Goal: Information Seeking & Learning: Learn about a topic

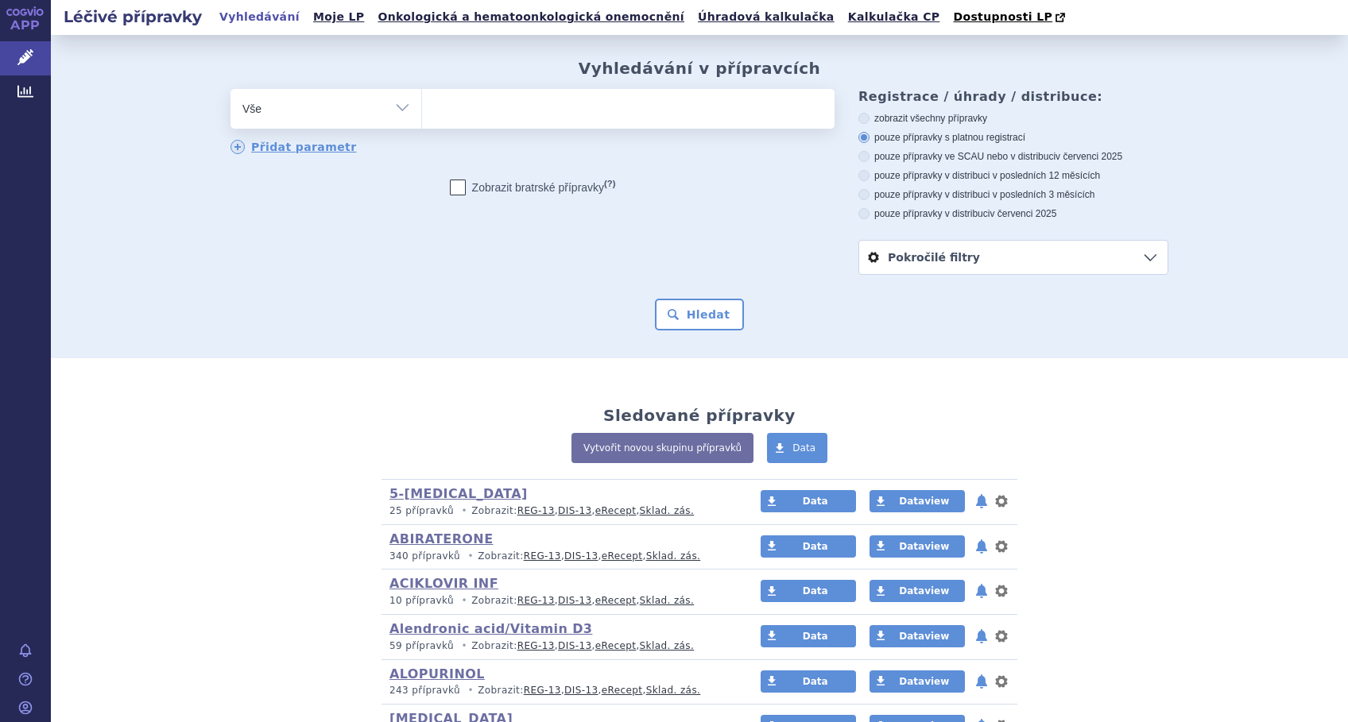
click at [492, 119] on ul at bounding box center [628, 105] width 412 height 33
click at [422, 119] on select at bounding box center [421, 108] width 1 height 40
type input "te"
type input "tep"
type input "tepa"
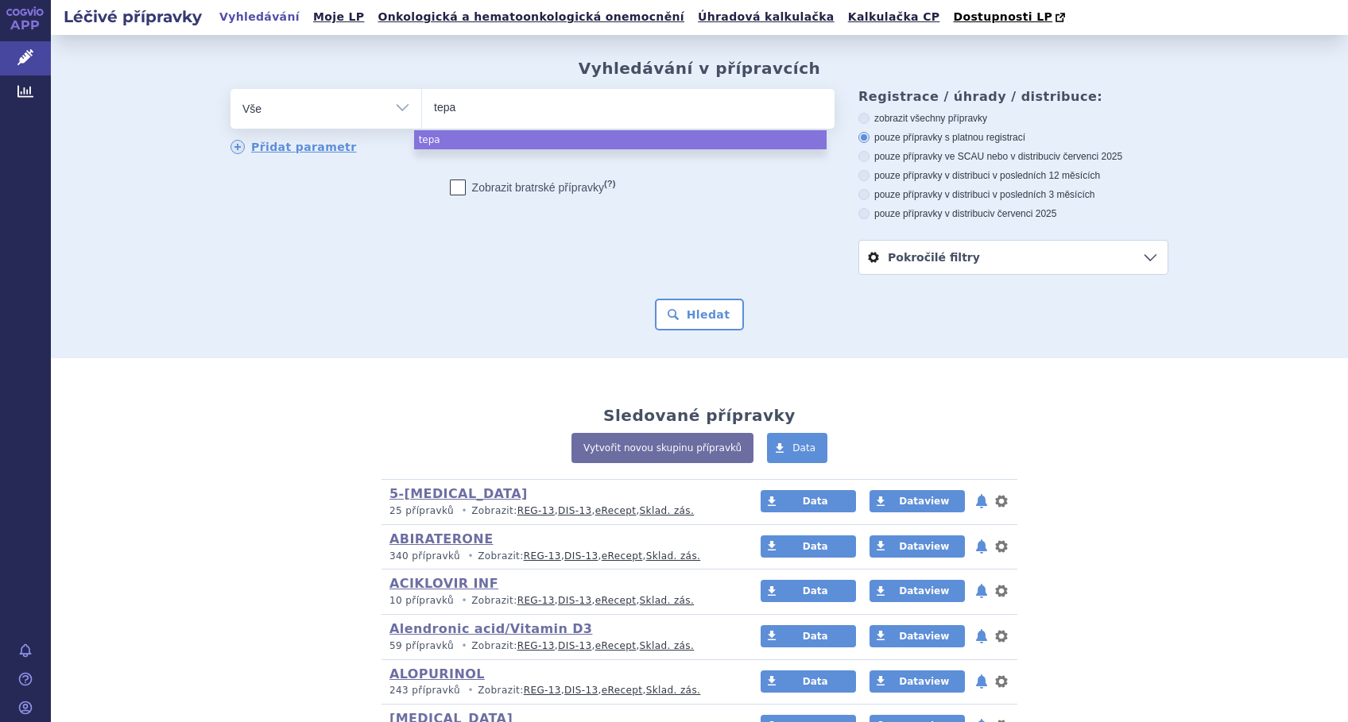
type input "tepad"
type input "tepadi"
type input "tepadina"
select select "tepadina"
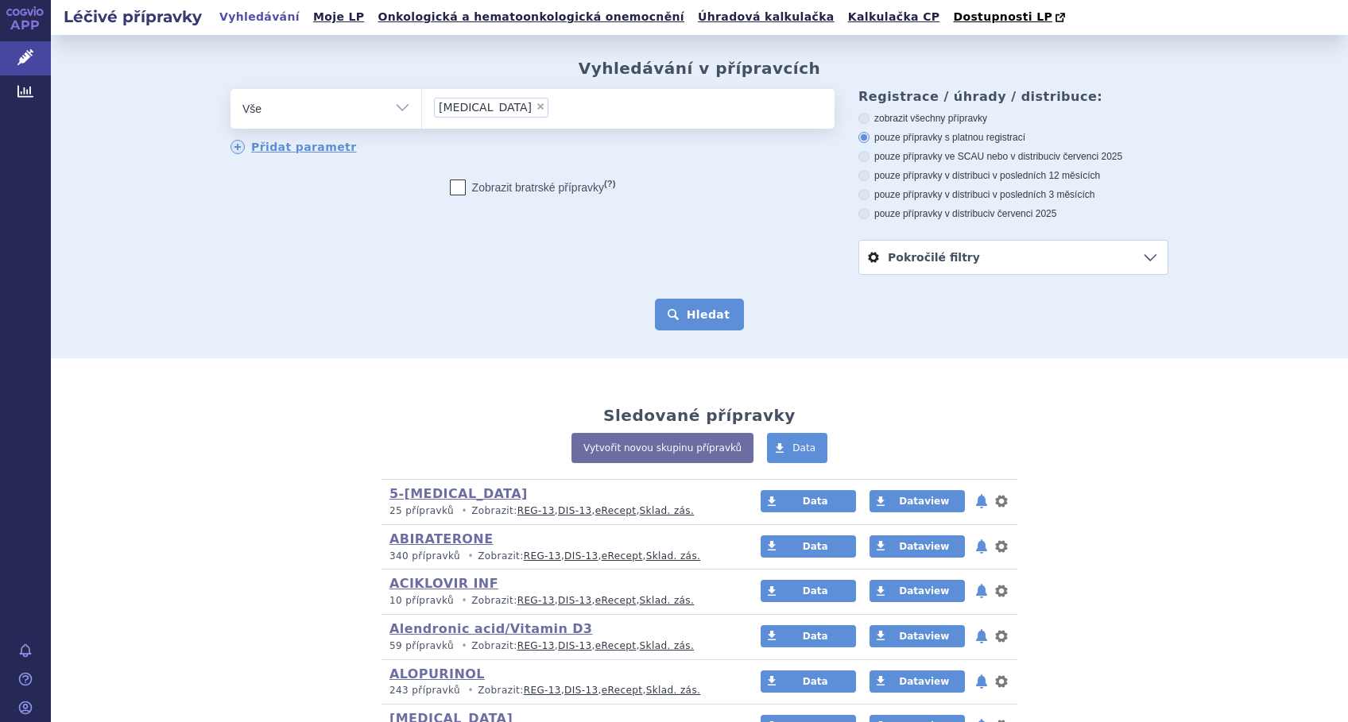
click at [699, 312] on button "Hledat" at bounding box center [700, 315] width 90 height 32
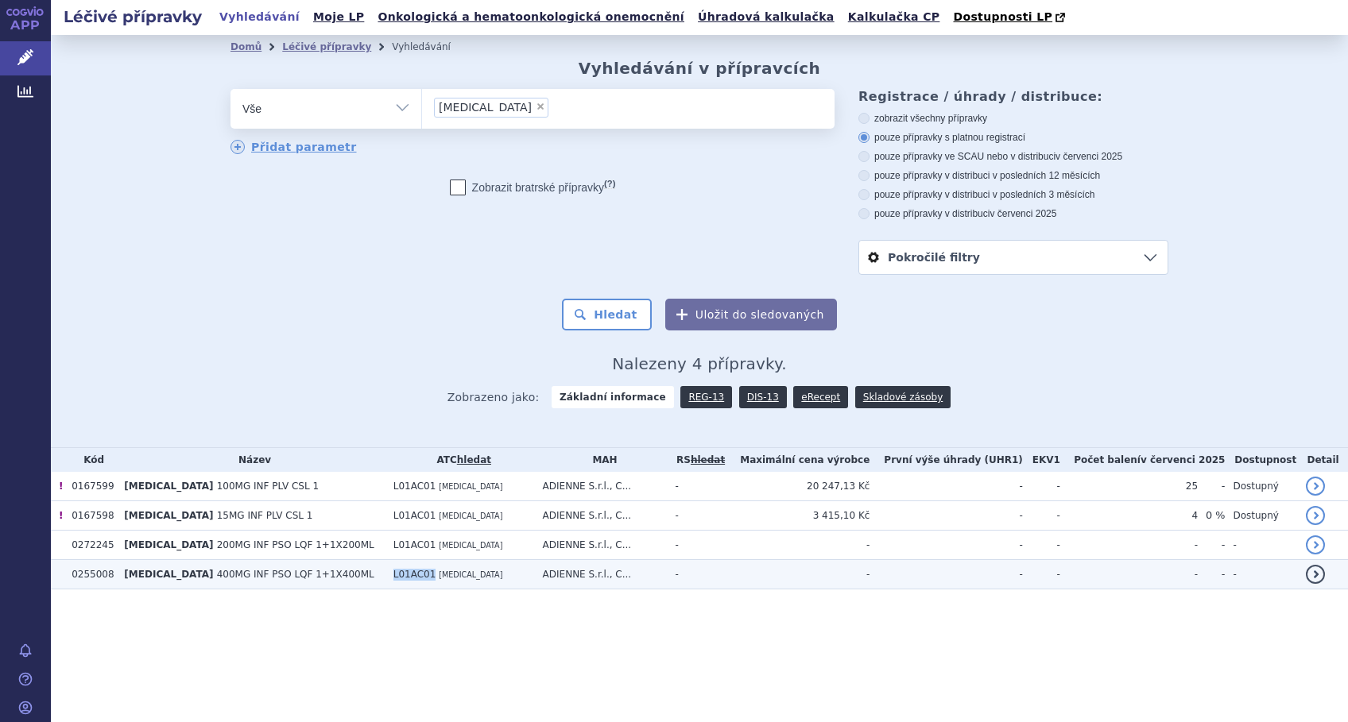
drag, startPoint x: 400, startPoint y: 579, endPoint x: 358, endPoint y: 575, distance: 42.3
click at [385, 575] on td "L01AC01 THIOTEPA" at bounding box center [459, 574] width 149 height 29
copy span "L01AC01"
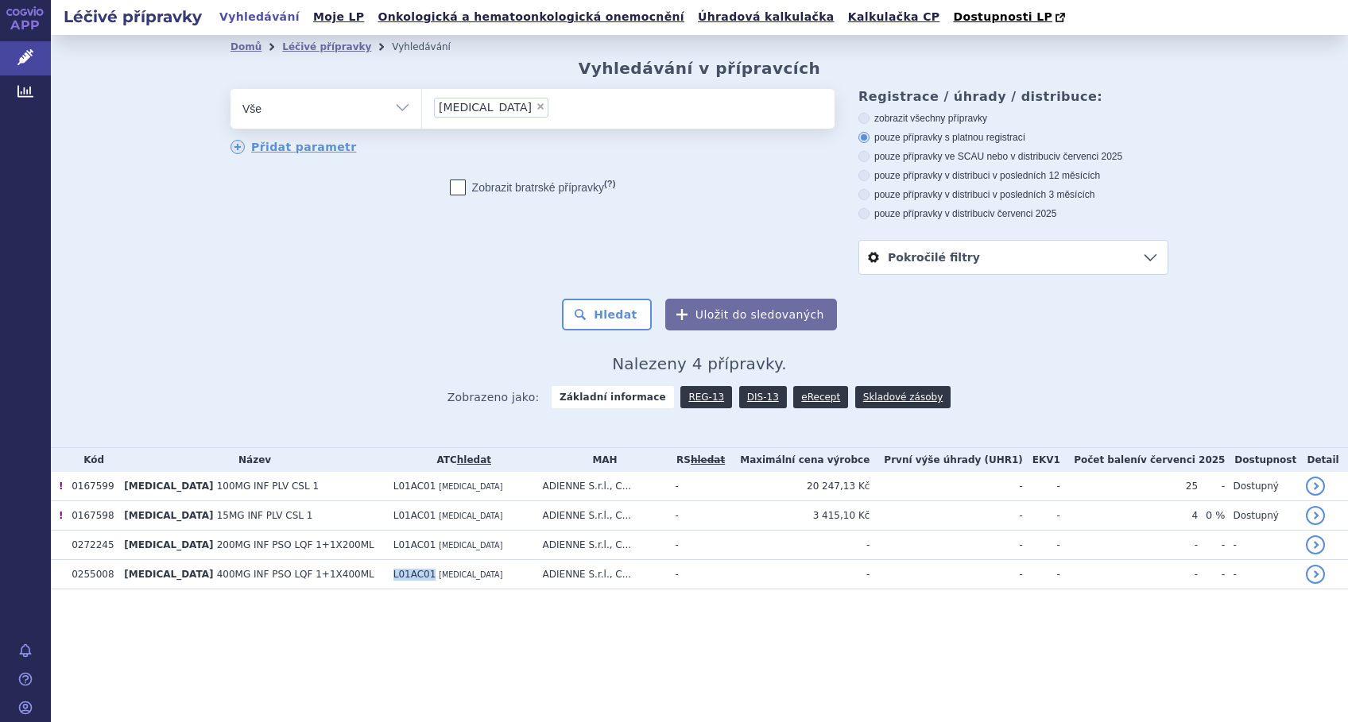
click at [405, 103] on select "Vše Přípravek/SUKL kód MAH VPOIS ATC/Aktivní látka Léková forma Síla" at bounding box center [325, 107] width 191 height 36
click at [536, 108] on span "×" at bounding box center [541, 107] width 10 height 10
click at [422, 108] on select "tepadina" at bounding box center [421, 108] width 1 height 40
select select
type input "L01AC01"
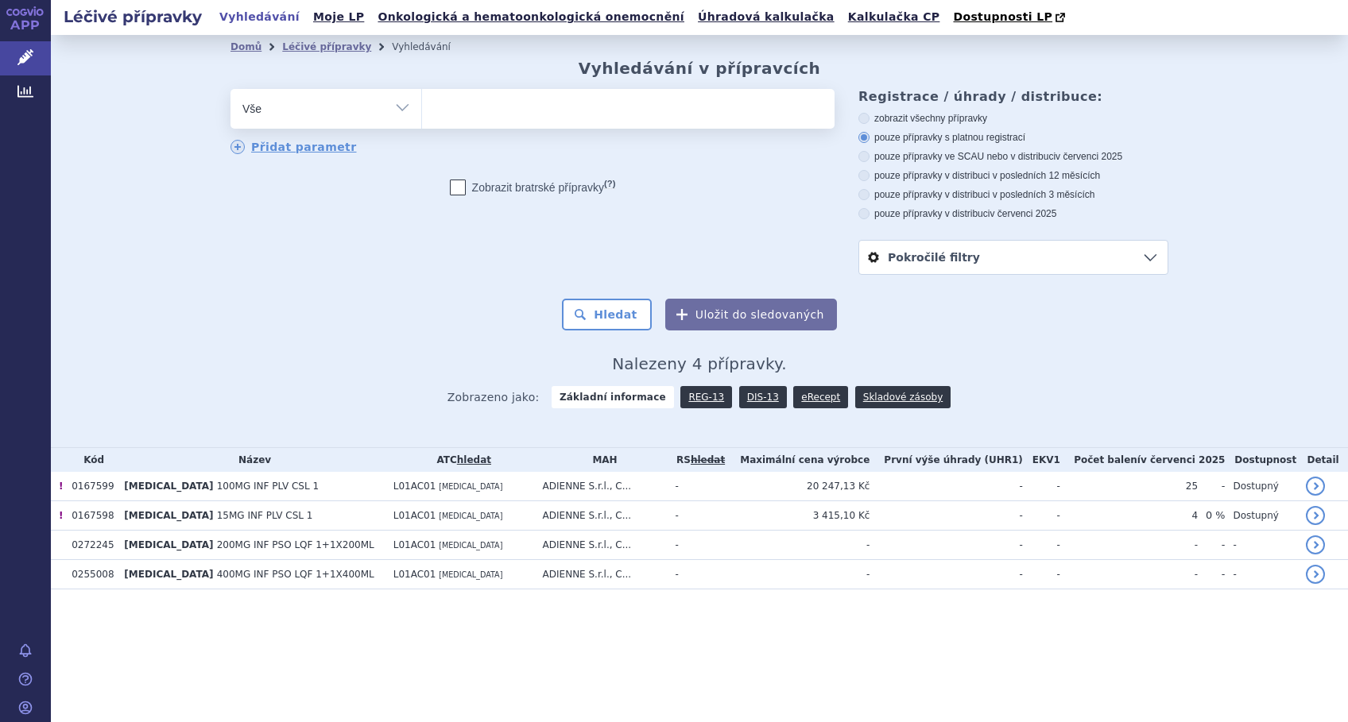
select select "L01AC01"
click at [407, 111] on select "Vše Přípravek/SUKL kód MAH VPOIS ATC/Aktivní látka Léková forma Síla" at bounding box center [325, 107] width 191 height 36
select select "filter-atc-group"
click at [230, 90] on select "Vše Přípravek/SUKL kód MAH VPOIS ATC/Aktivní látka Léková forma Síla" at bounding box center [325, 107] width 191 height 36
click at [521, 116] on ul at bounding box center [628, 105] width 412 height 33
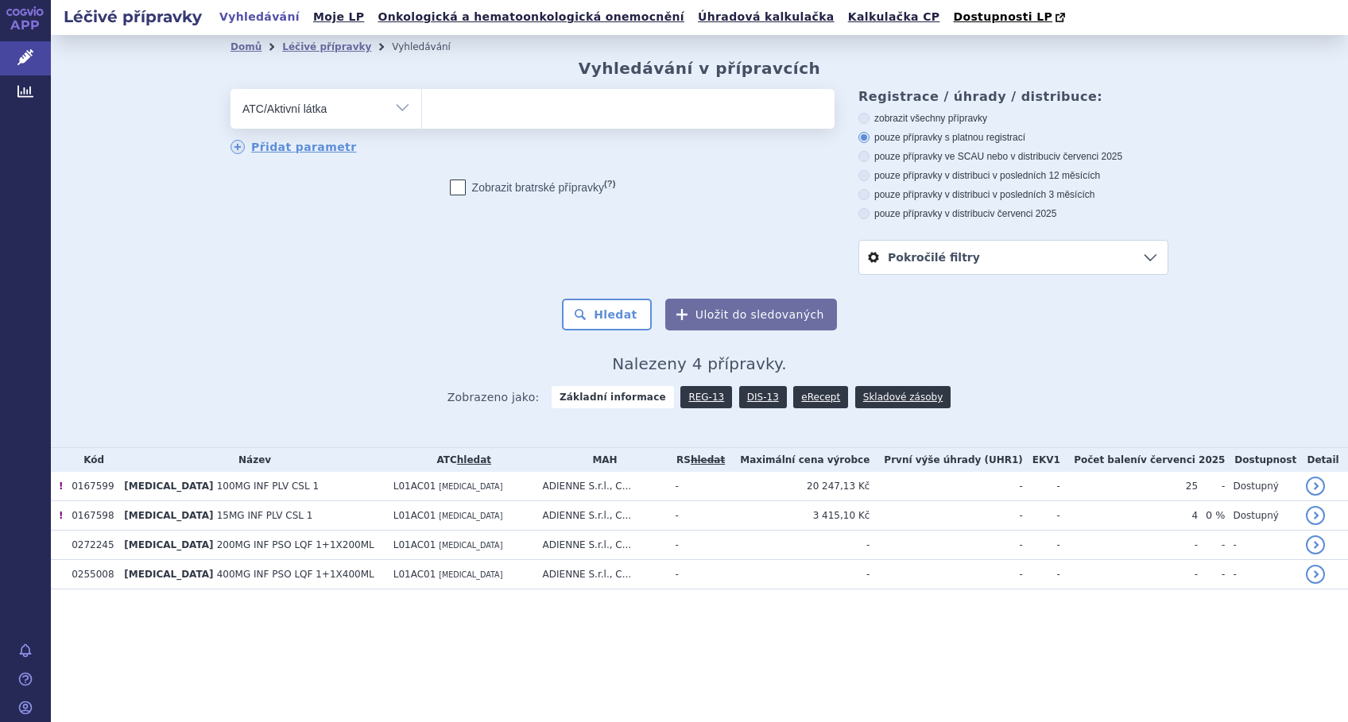
click at [422, 116] on select at bounding box center [421, 108] width 1 height 40
paste input "L01AC01"
type input "L01AC01"
select select "L01AC01"
click at [608, 310] on button "Hledat" at bounding box center [607, 315] width 90 height 32
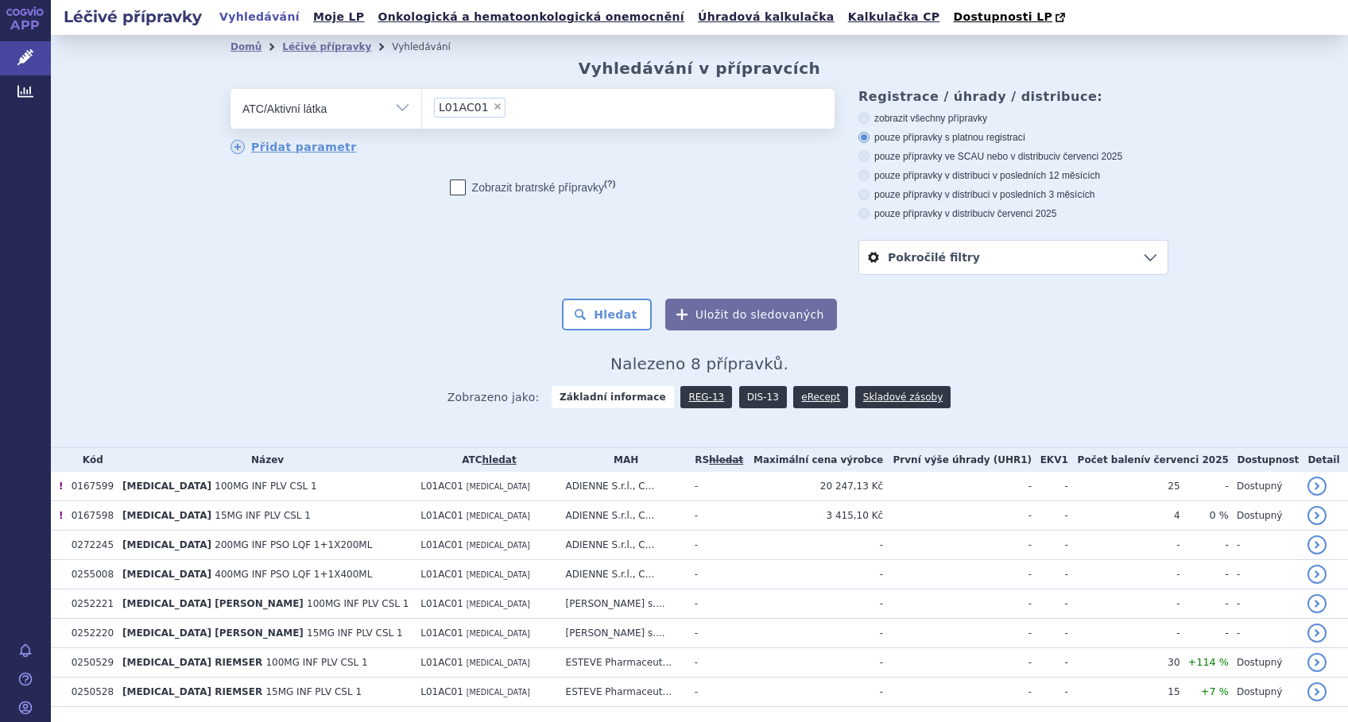
click at [744, 401] on link "DIS-13" at bounding box center [763, 397] width 48 height 22
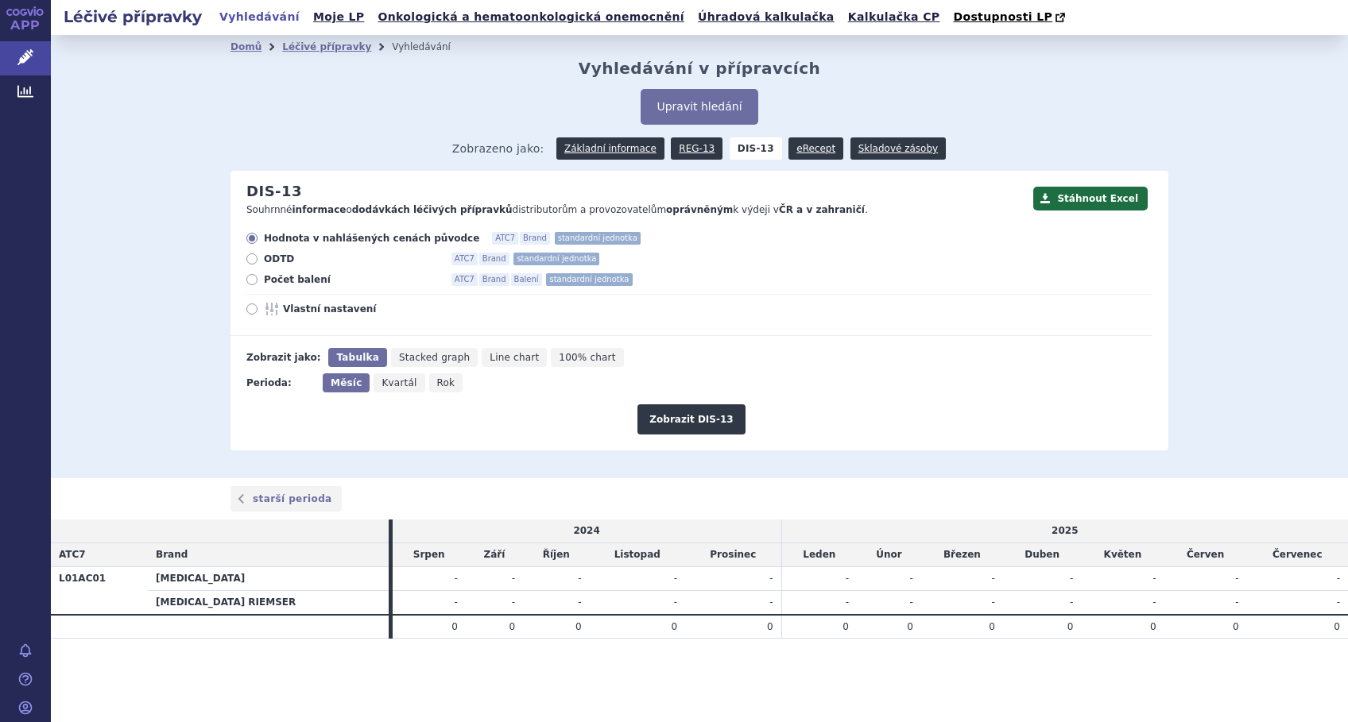
click at [252, 308] on icon at bounding box center [251, 309] width 11 height 11
click at [252, 308] on input "Vlastní nastavení" at bounding box center [253, 311] width 10 height 10
radio input "true"
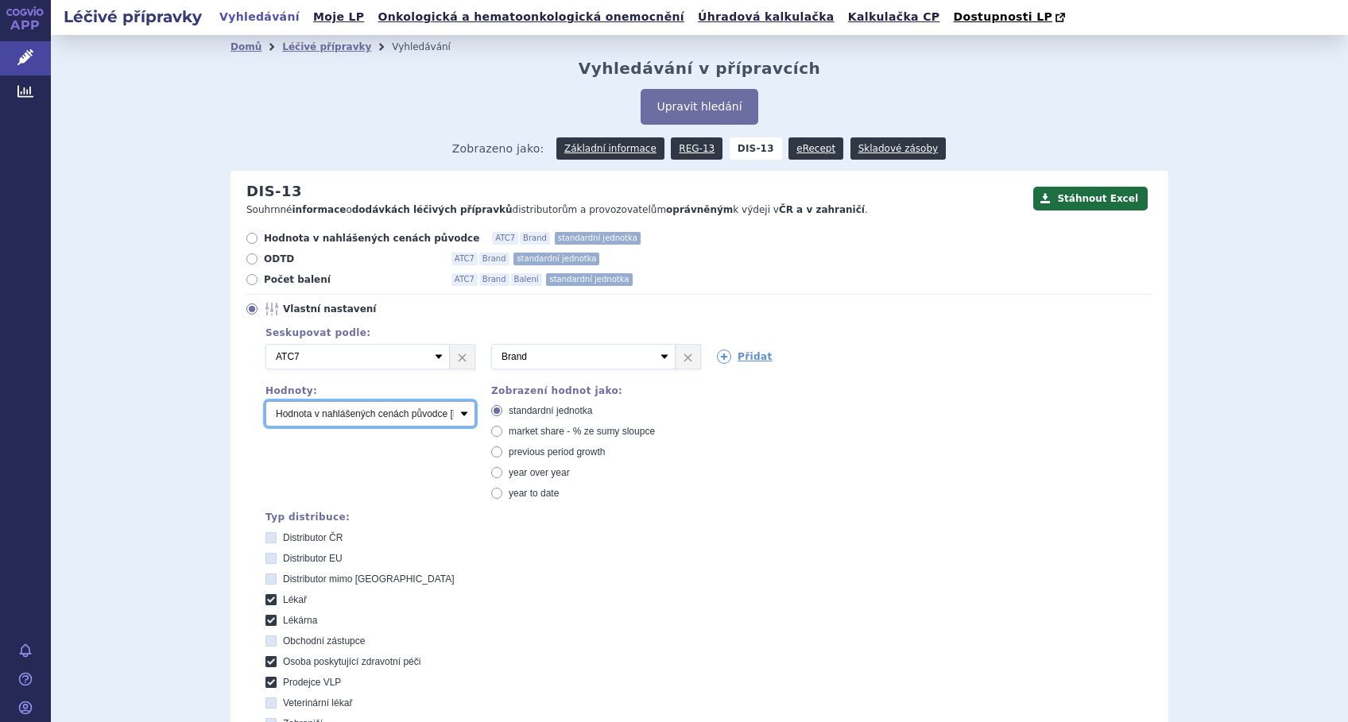
click at [455, 416] on select "Počet balení Hodnota v nahlášených cenách původce [DIS-13] Hodnota v maximálníc…" at bounding box center [370, 413] width 210 height 25
select select "packages"
click at [265, 402] on select "Počet balení Hodnota v nahlášených cenách původce [DIS-13] Hodnota v maximálníc…" at bounding box center [370, 413] width 210 height 25
click at [717, 353] on icon at bounding box center [724, 357] width 14 height 14
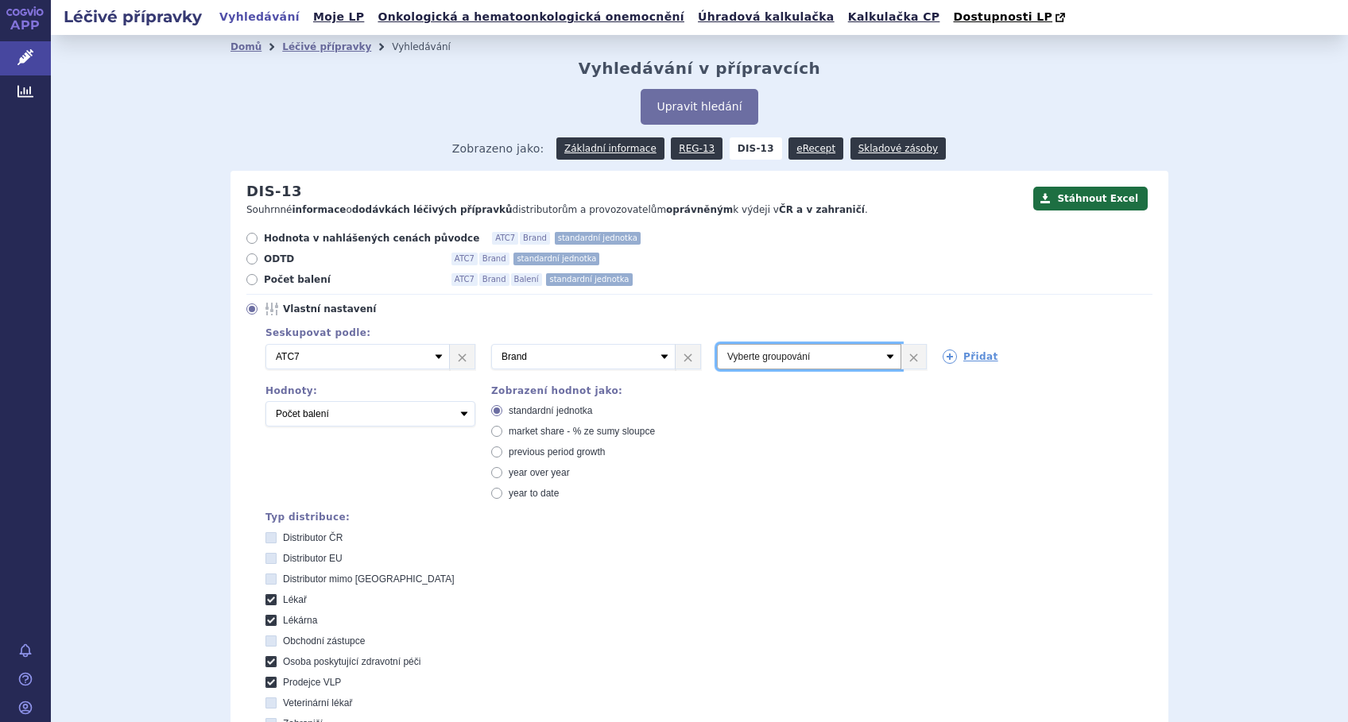
click at [886, 354] on select "Vyberte groupování ATC3 ATC5 ATC7 Brand Balení SÚKL kód MAH VPOIS Referenční sk…" at bounding box center [809, 356] width 184 height 25
select select "package"
click at [717, 345] on select "Vyberte groupování ATC3 ATC5 ATC7 Brand Balení SÚKL kód MAH VPOIS Referenční sk…" at bounding box center [809, 356] width 184 height 25
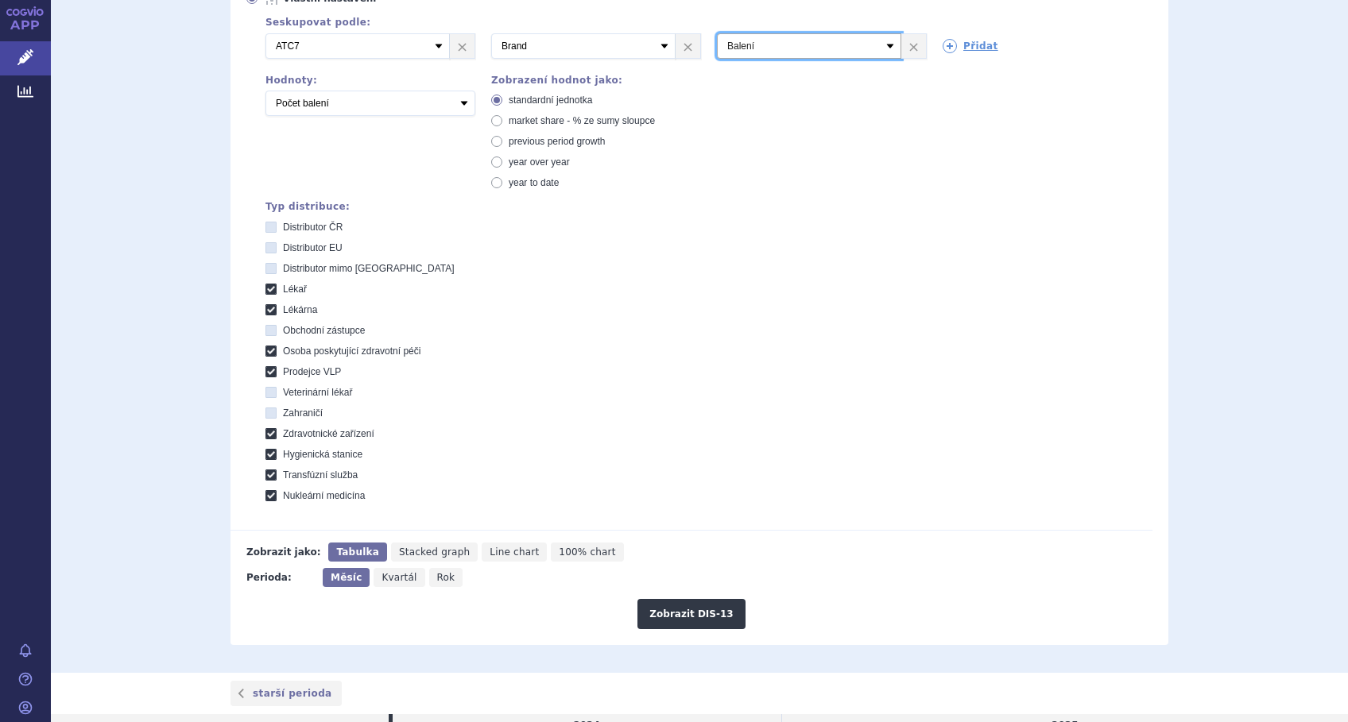
scroll to position [318, 0]
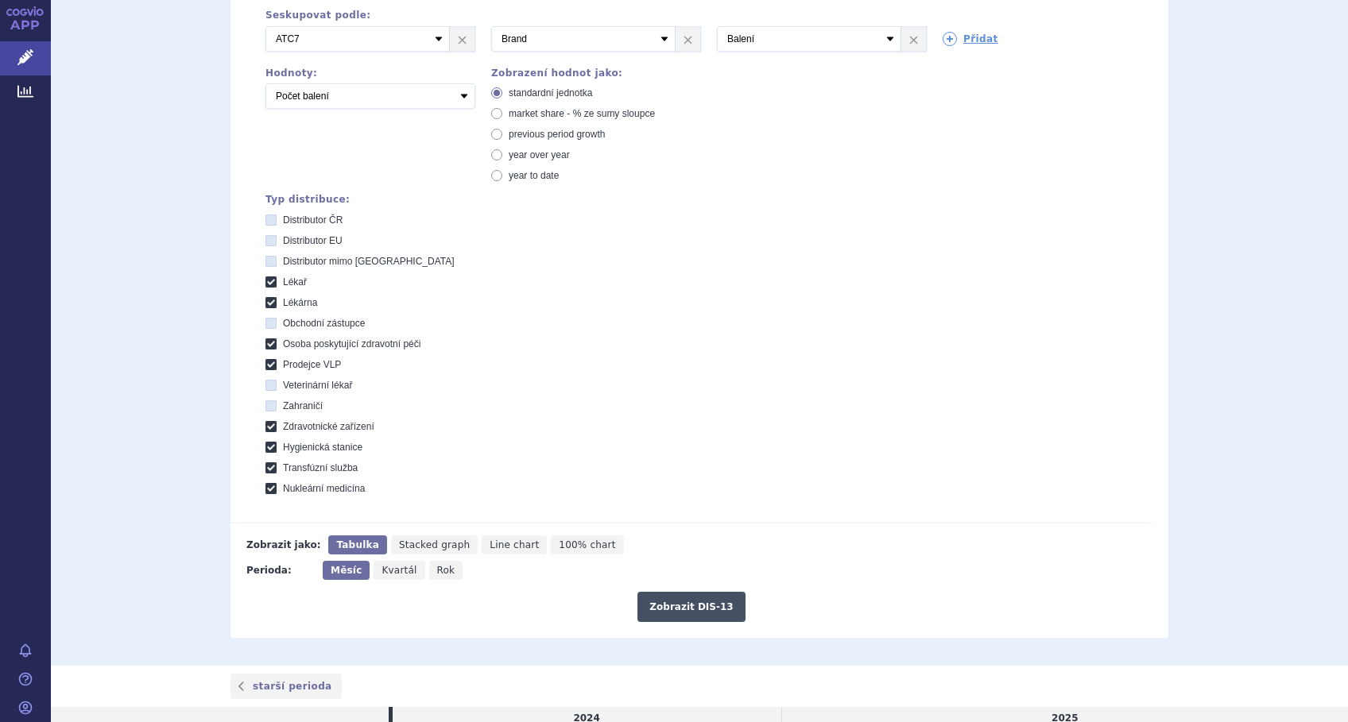
click at [699, 608] on button "Zobrazit DIS-13" at bounding box center [690, 607] width 107 height 30
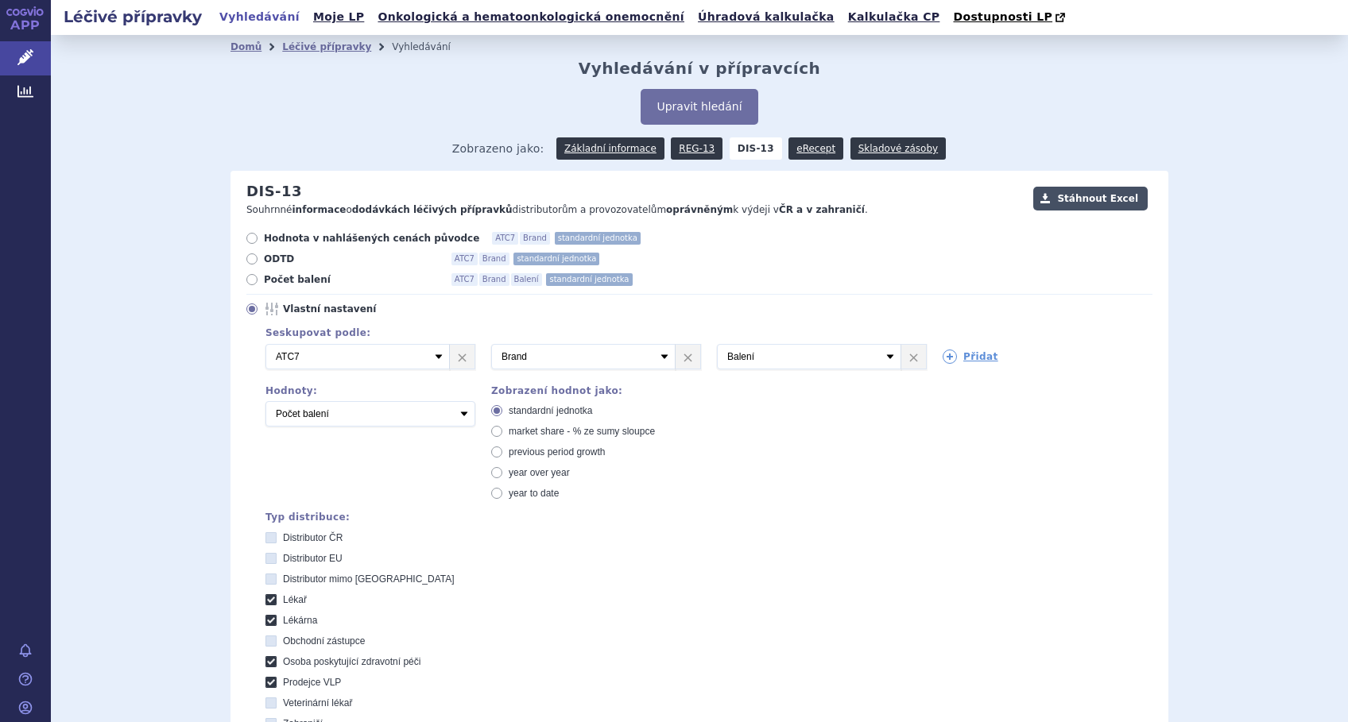
click at [1081, 191] on button "Stáhnout Excel" at bounding box center [1090, 199] width 114 height 24
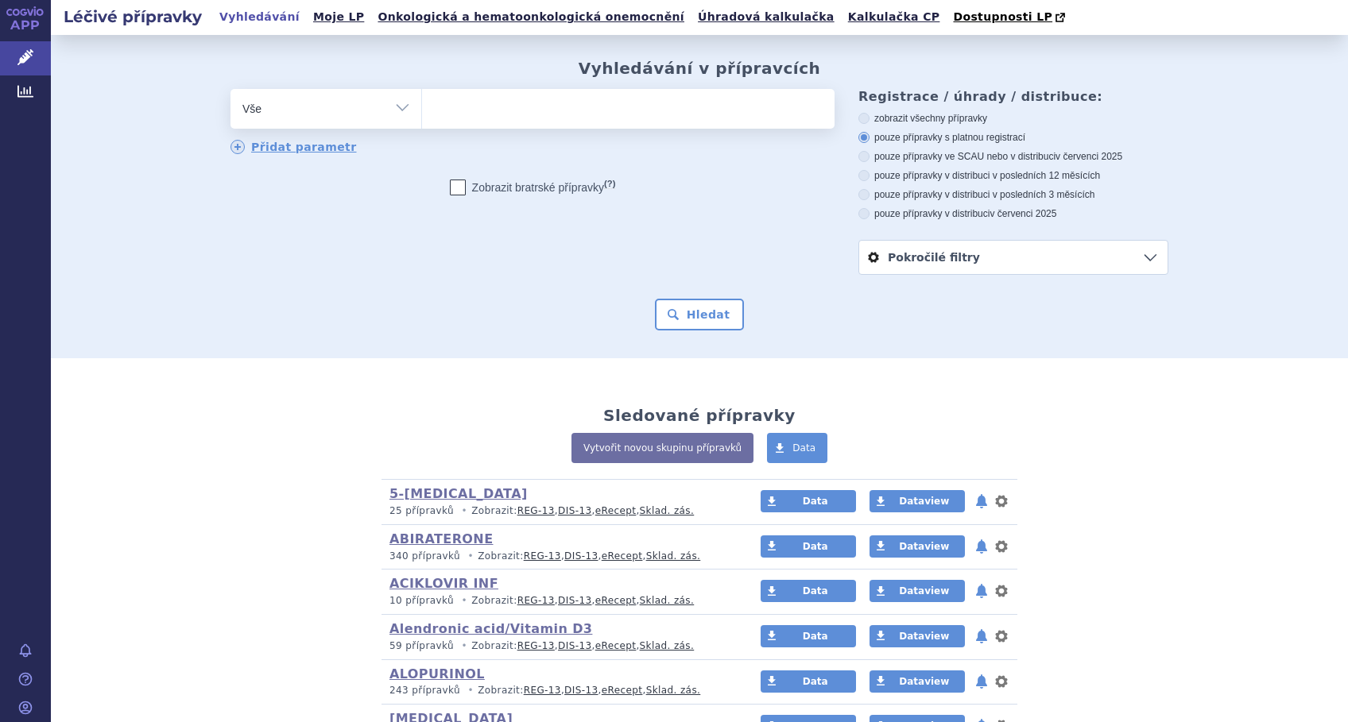
click at [475, 108] on ul at bounding box center [628, 105] width 412 height 33
click at [422, 108] on select at bounding box center [421, 108] width 1 height 40
type input "th"
type input "thi"
type input "thio"
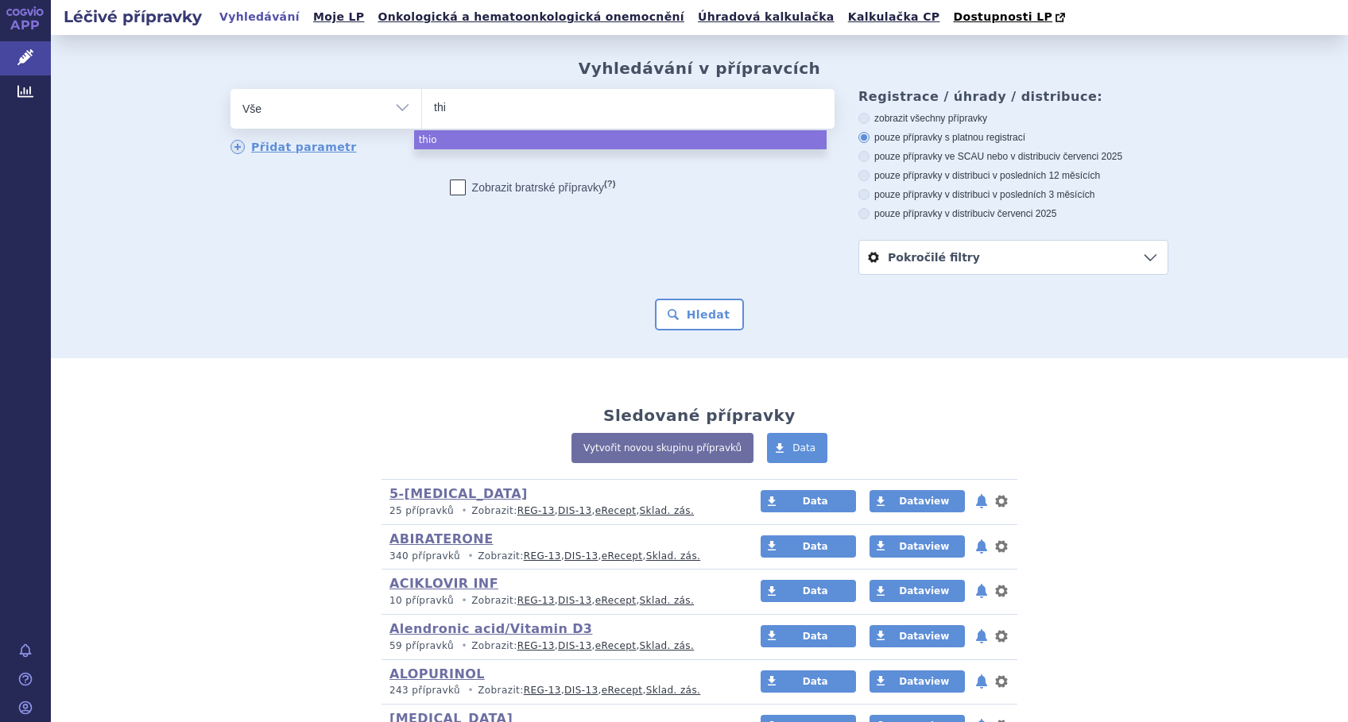
type input "th"
type input "t"
type input "th"
type input "thi"
type input "thio"
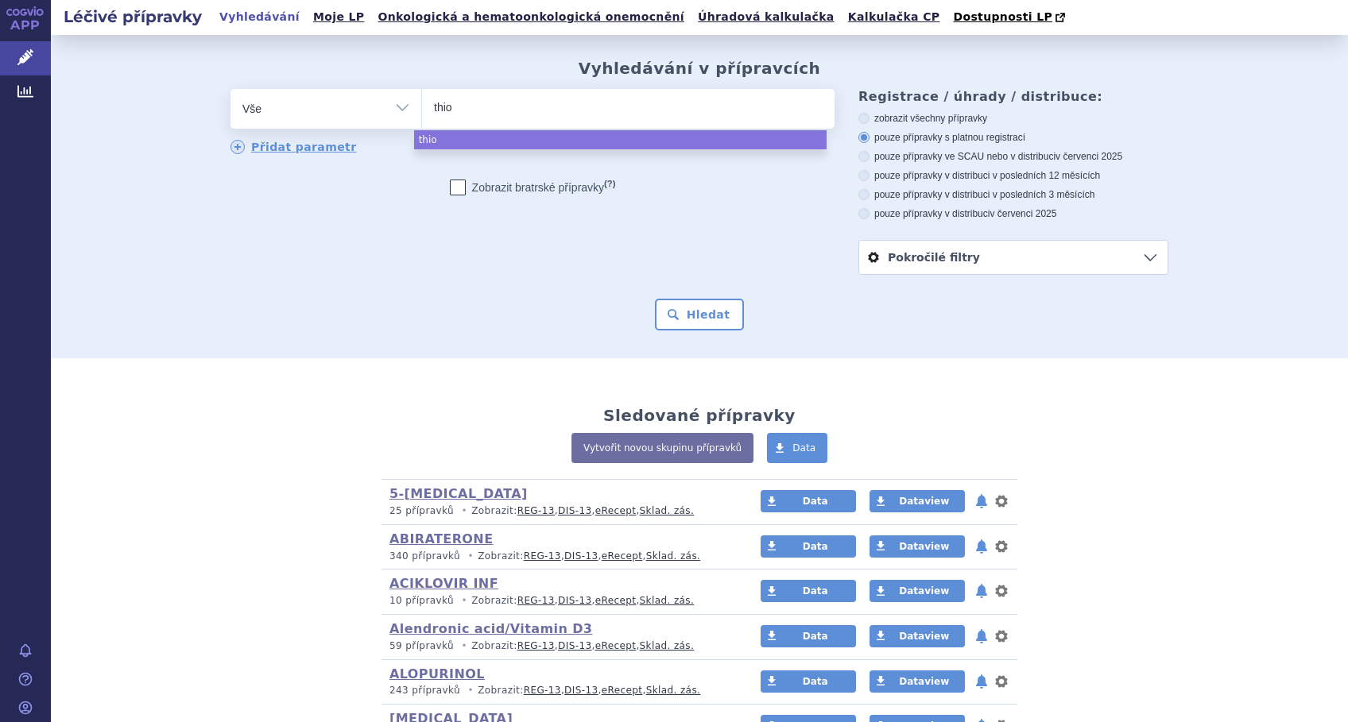
type input "thiot"
type input "thiotep"
type input "[MEDICAL_DATA]"
select select "[MEDICAL_DATA]"
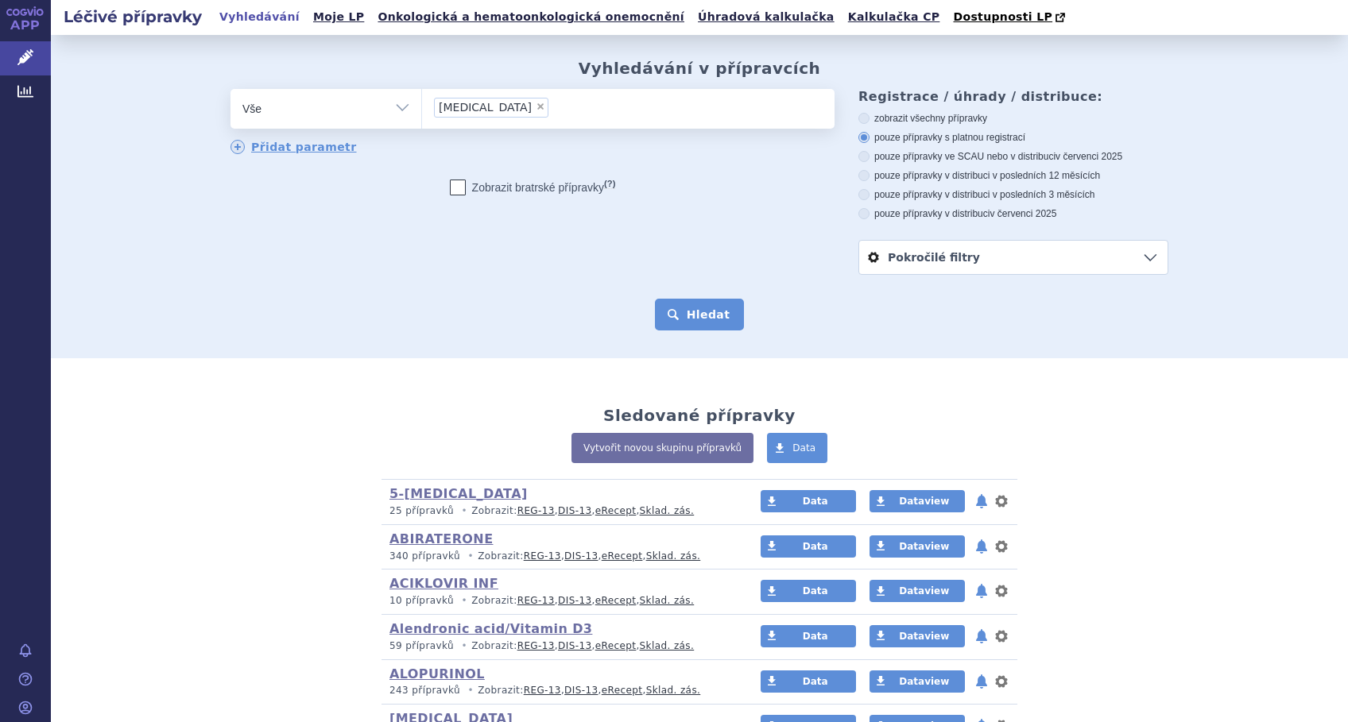
click at [668, 316] on button "Hledat" at bounding box center [700, 315] width 90 height 32
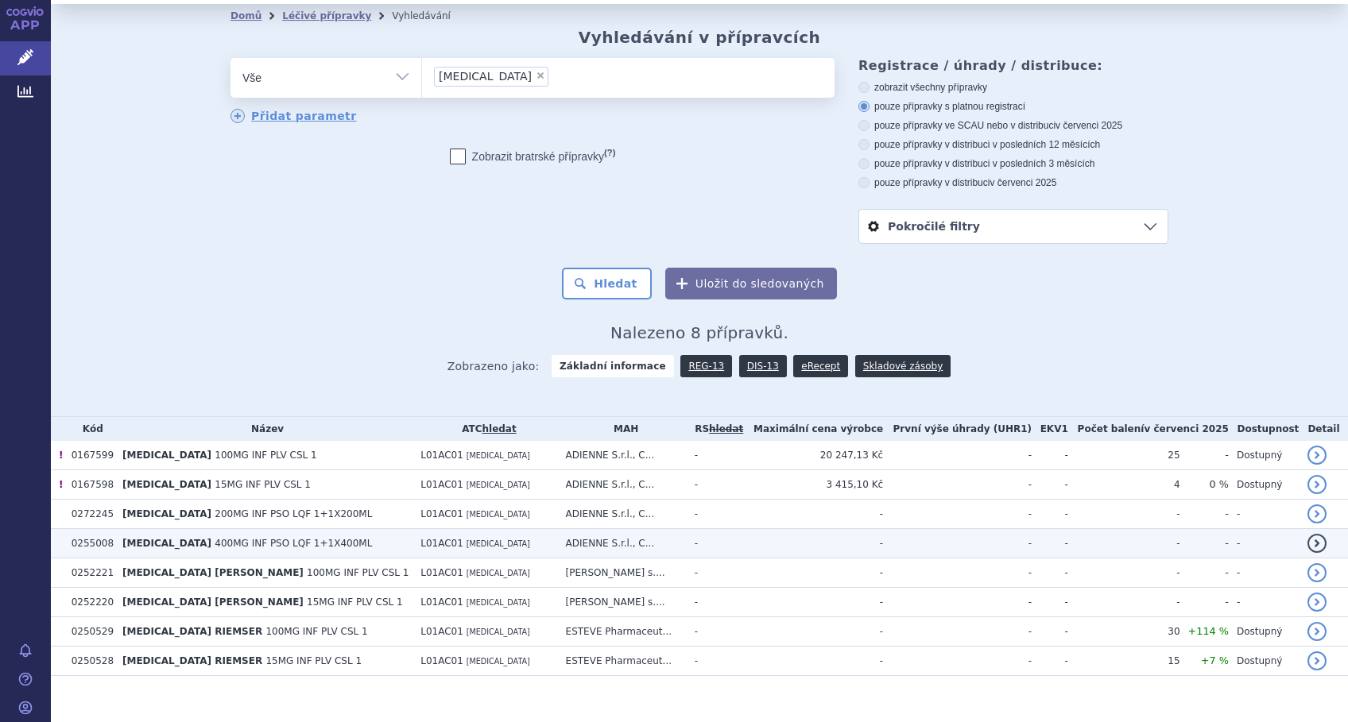
scroll to position [48, 0]
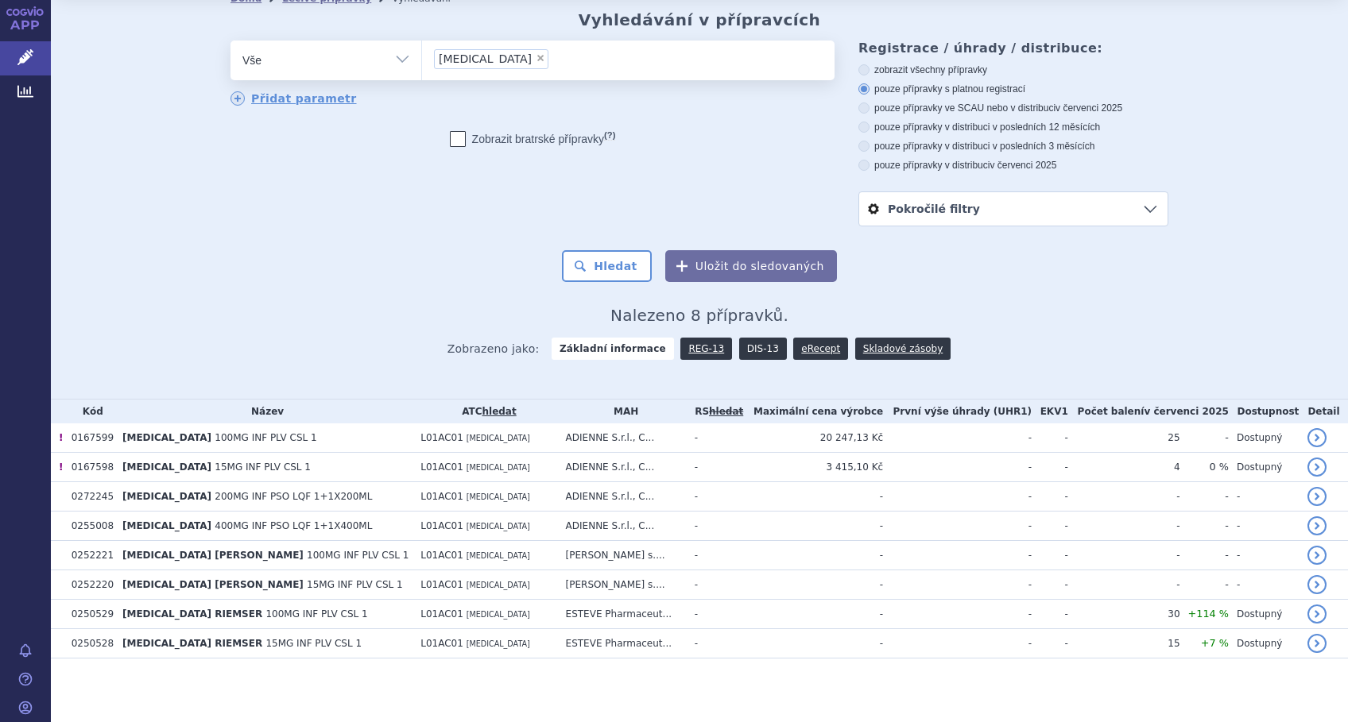
click at [742, 346] on link "DIS-13" at bounding box center [763, 349] width 48 height 22
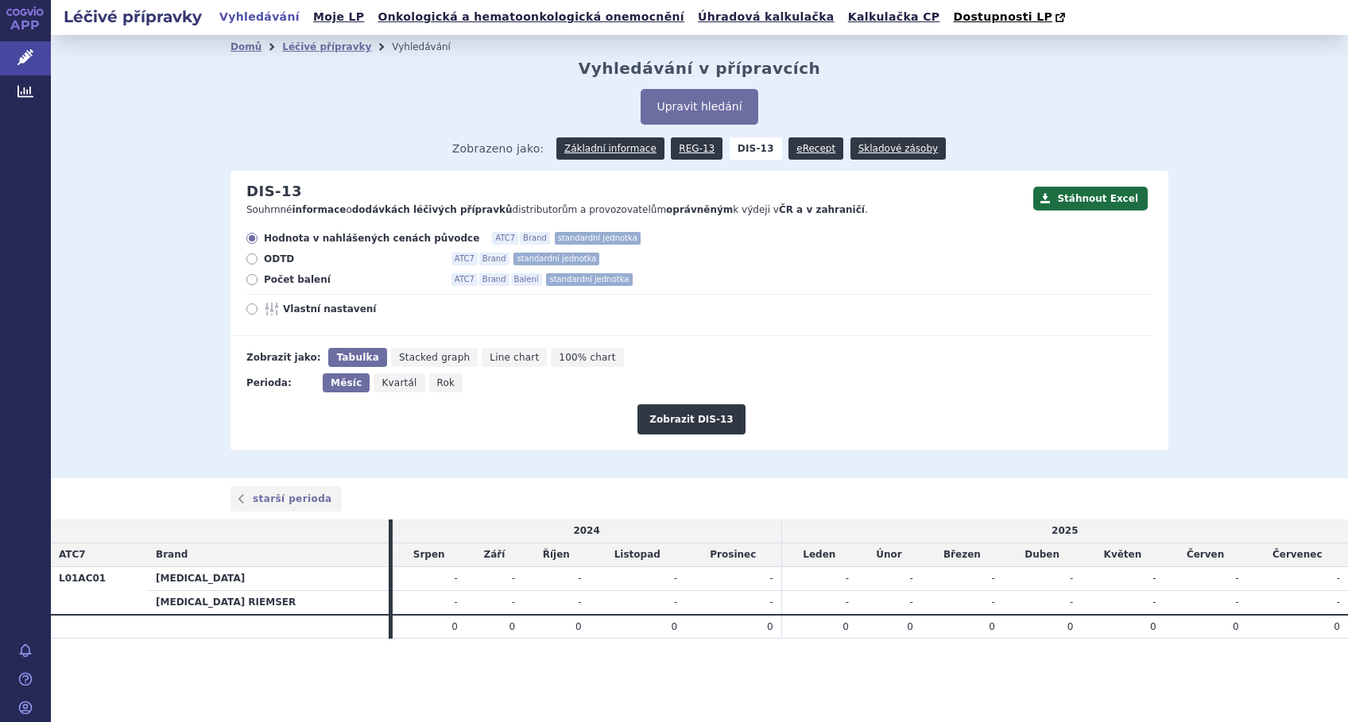
click at [254, 312] on icon at bounding box center [251, 309] width 11 height 11
click at [254, 312] on input "Vlastní nastavení" at bounding box center [253, 311] width 10 height 10
radio input "true"
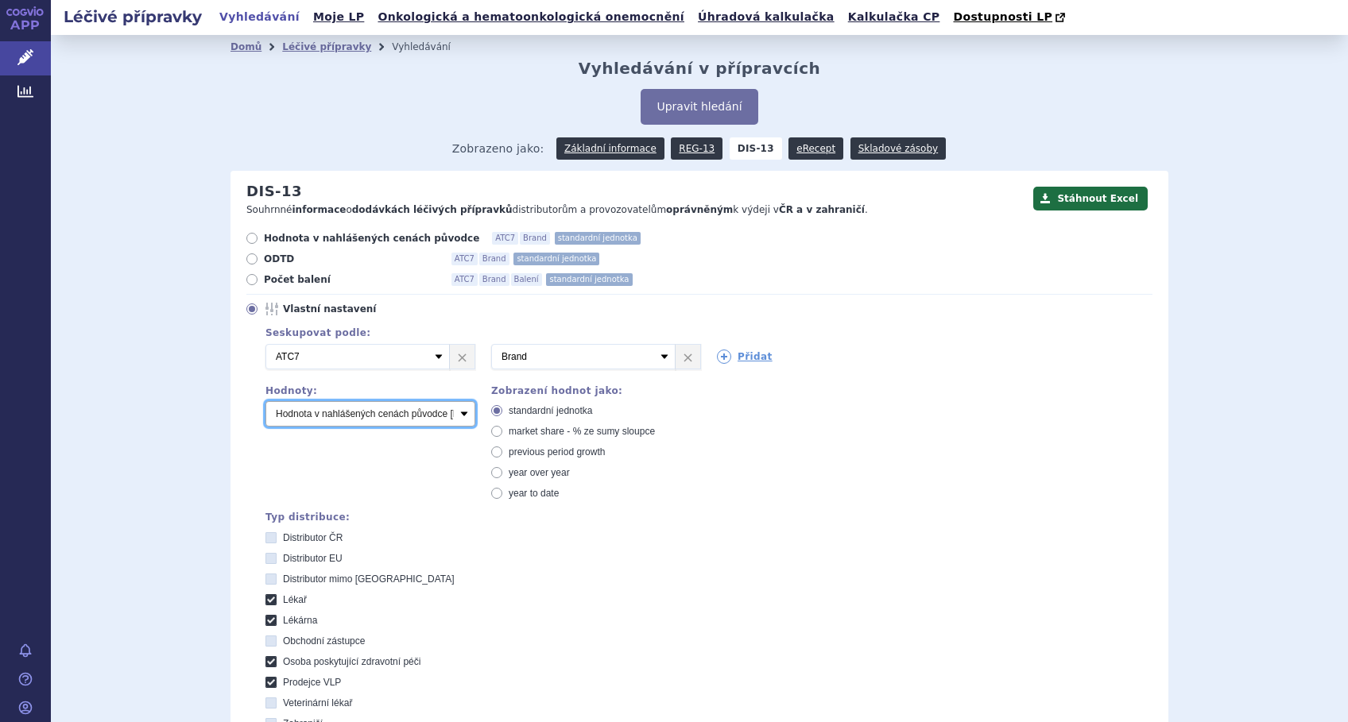
click at [300, 417] on select "Počet balení Hodnota v nahlášených cenách původce [DIS-13] Hodnota v maximálníc…" at bounding box center [370, 413] width 210 height 25
select select "packages"
click at [265, 402] on select "Počet balení Hodnota v nahlášených cenách původce [DIS-13] Hodnota v maximálníc…" at bounding box center [370, 413] width 210 height 25
click at [570, 436] on span "market share - % ze sumy sloupce" at bounding box center [582, 431] width 146 height 11
click at [503, 436] on input "market share - % ze sumy sloupce" at bounding box center [498, 433] width 10 height 10
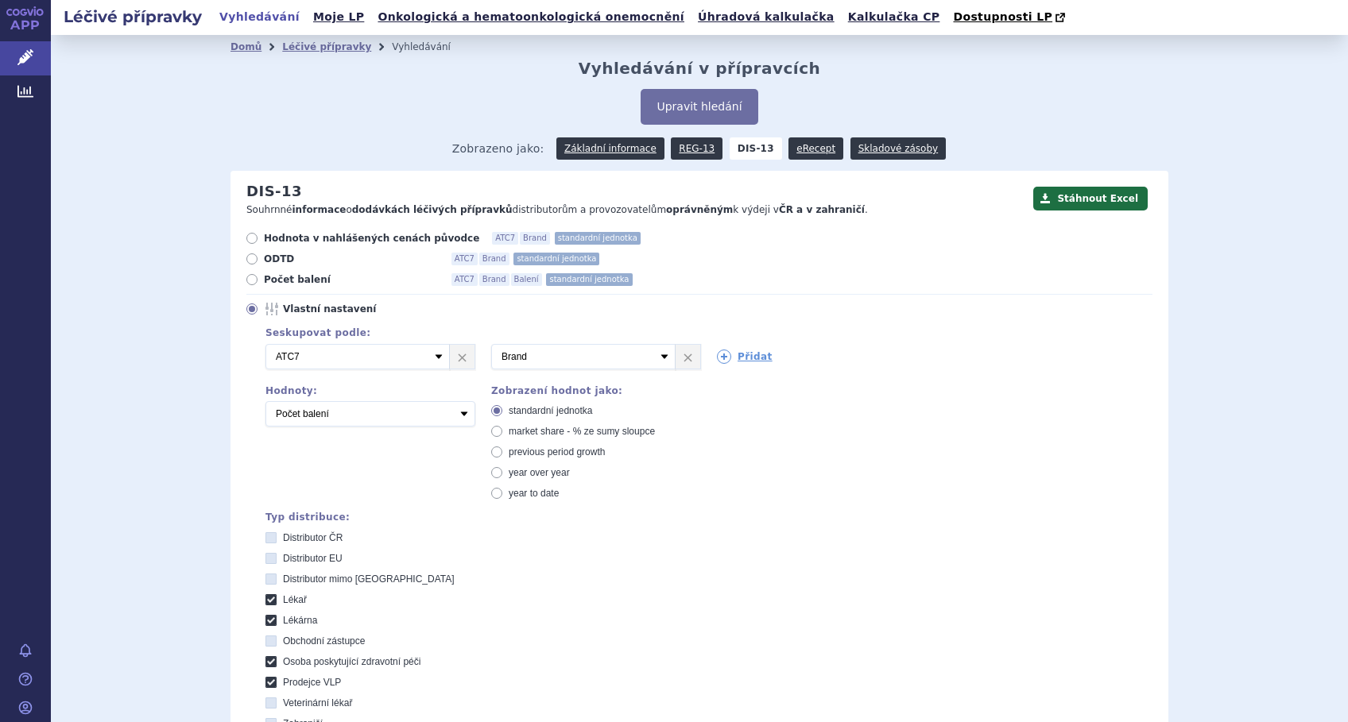
radio input "true"
